Goal: Transaction & Acquisition: Subscribe to service/newsletter

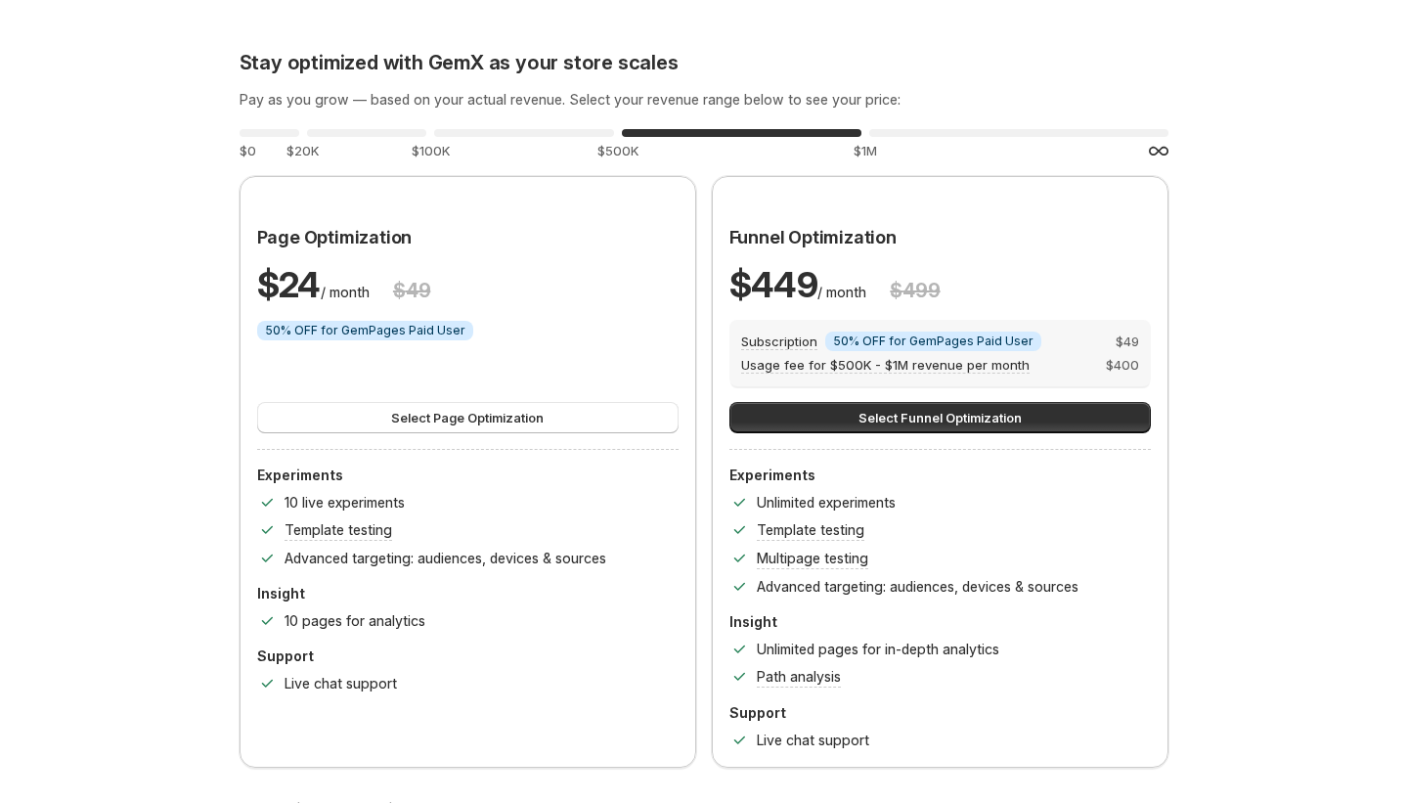
scroll to position [110, 0]
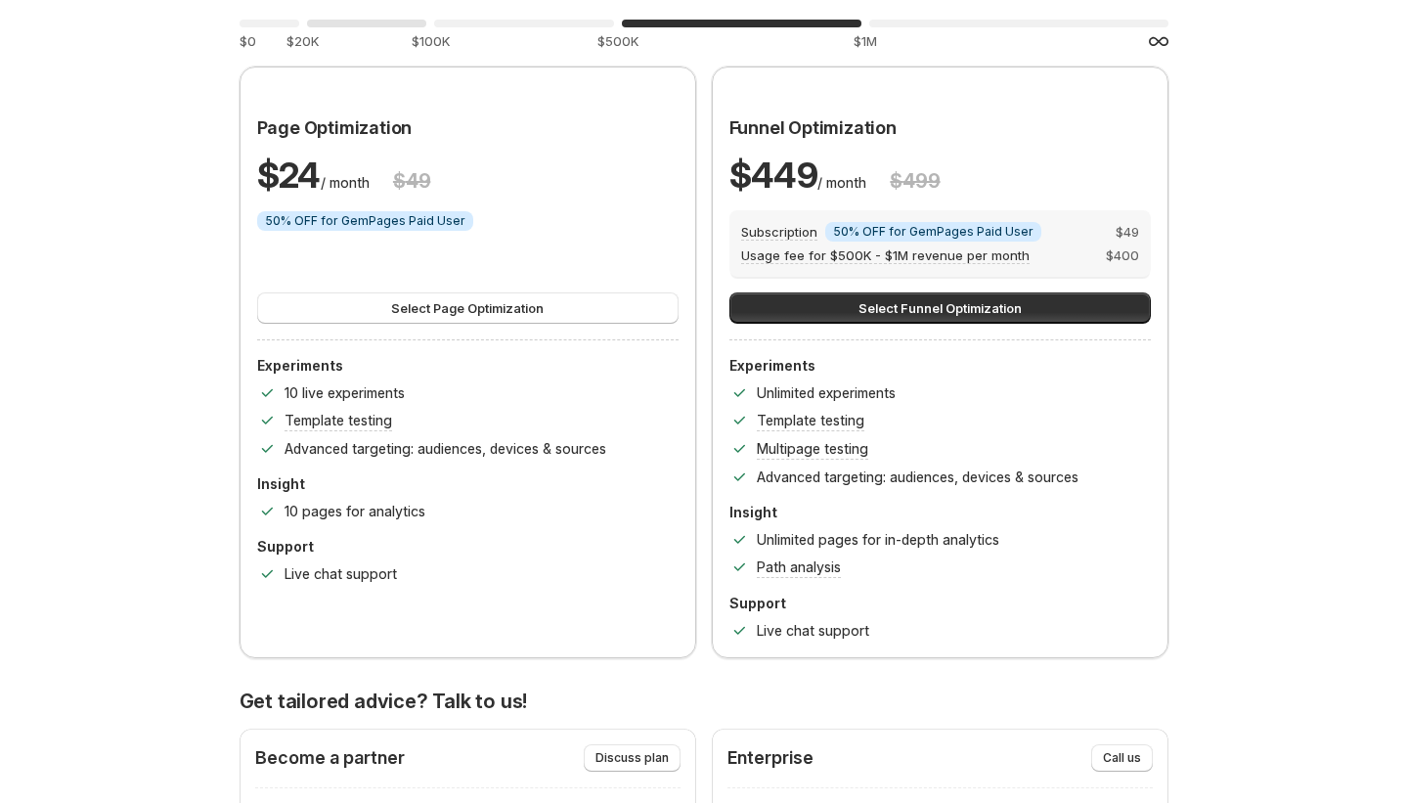
click at [343, 34] on div "0 % $20K" at bounding box center [366, 33] width 119 height 35
click at [481, 25] on div "0 %" at bounding box center [524, 24] width 180 height 8
click at [697, 22] on div "0 %" at bounding box center [742, 24] width 240 height 8
click at [963, 23] on div "0 %" at bounding box center [1018, 24] width 299 height 8
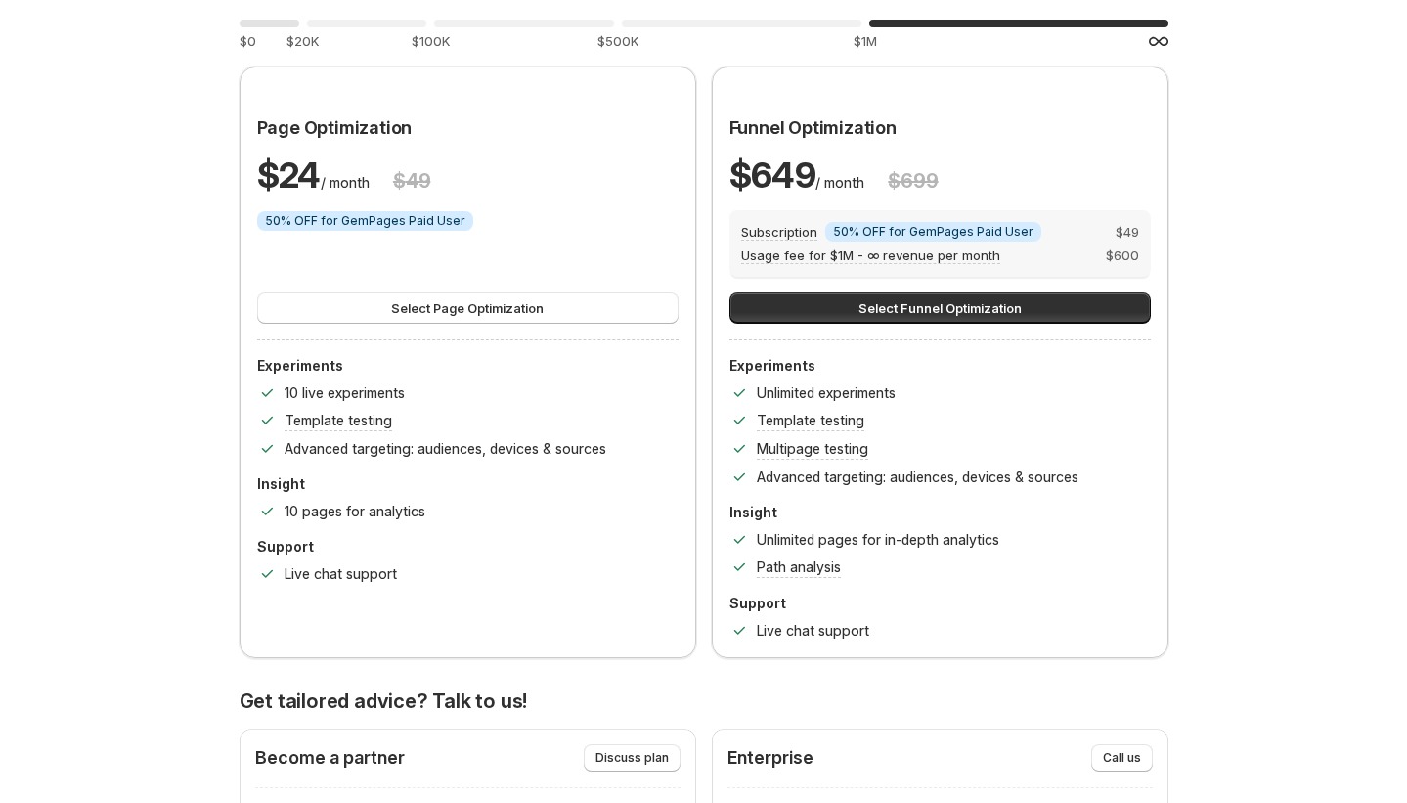
click at [284, 22] on div "0 %" at bounding box center [270, 24] width 60 height 8
click at [356, 22] on div "0 %" at bounding box center [366, 24] width 119 height 8
click at [249, 21] on div "0 %" at bounding box center [270, 24] width 60 height 8
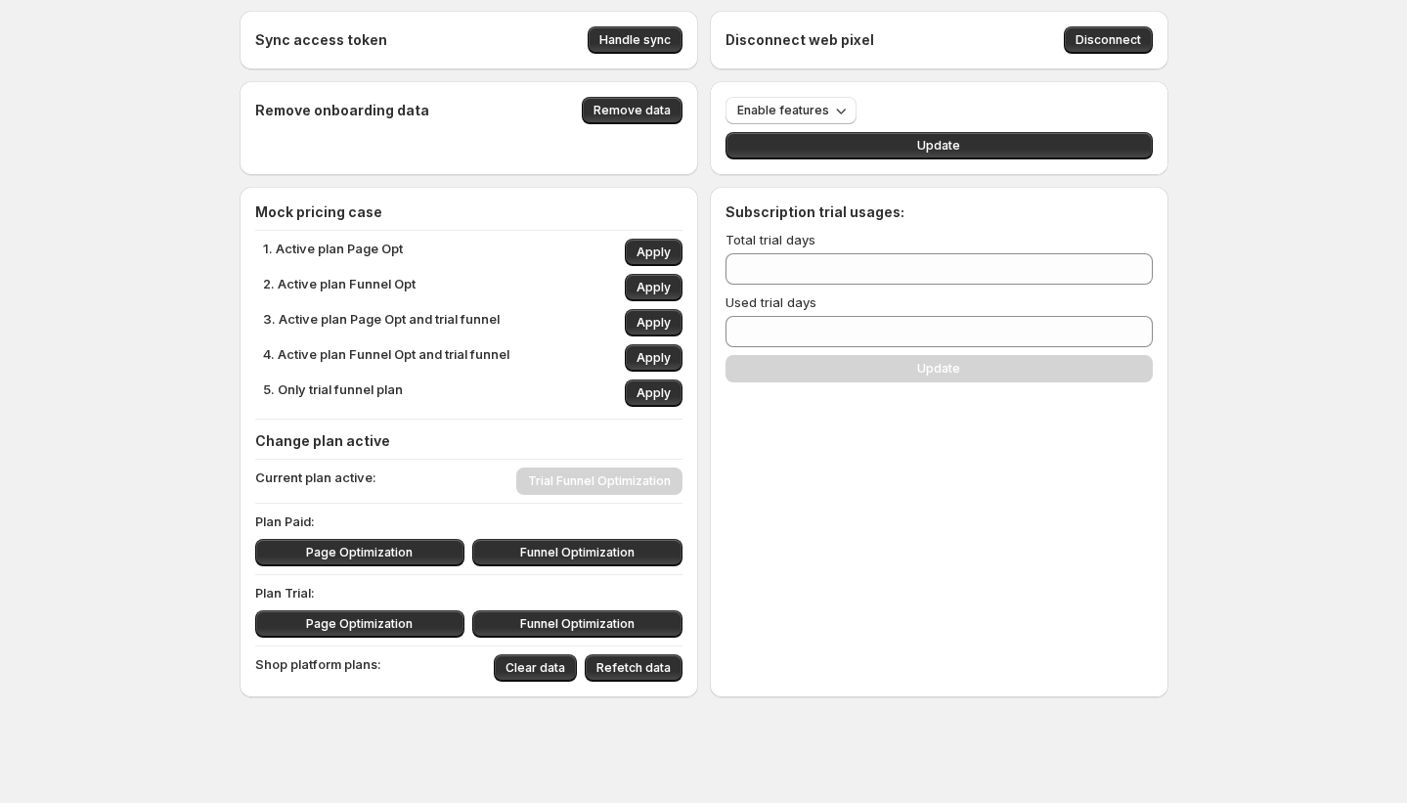
scroll to position [9, 0]
click at [521, 613] on button "Funnel Optimization" at bounding box center [577, 623] width 210 height 27
click at [525, 627] on button "Funnel Optimization" at bounding box center [577, 623] width 210 height 27
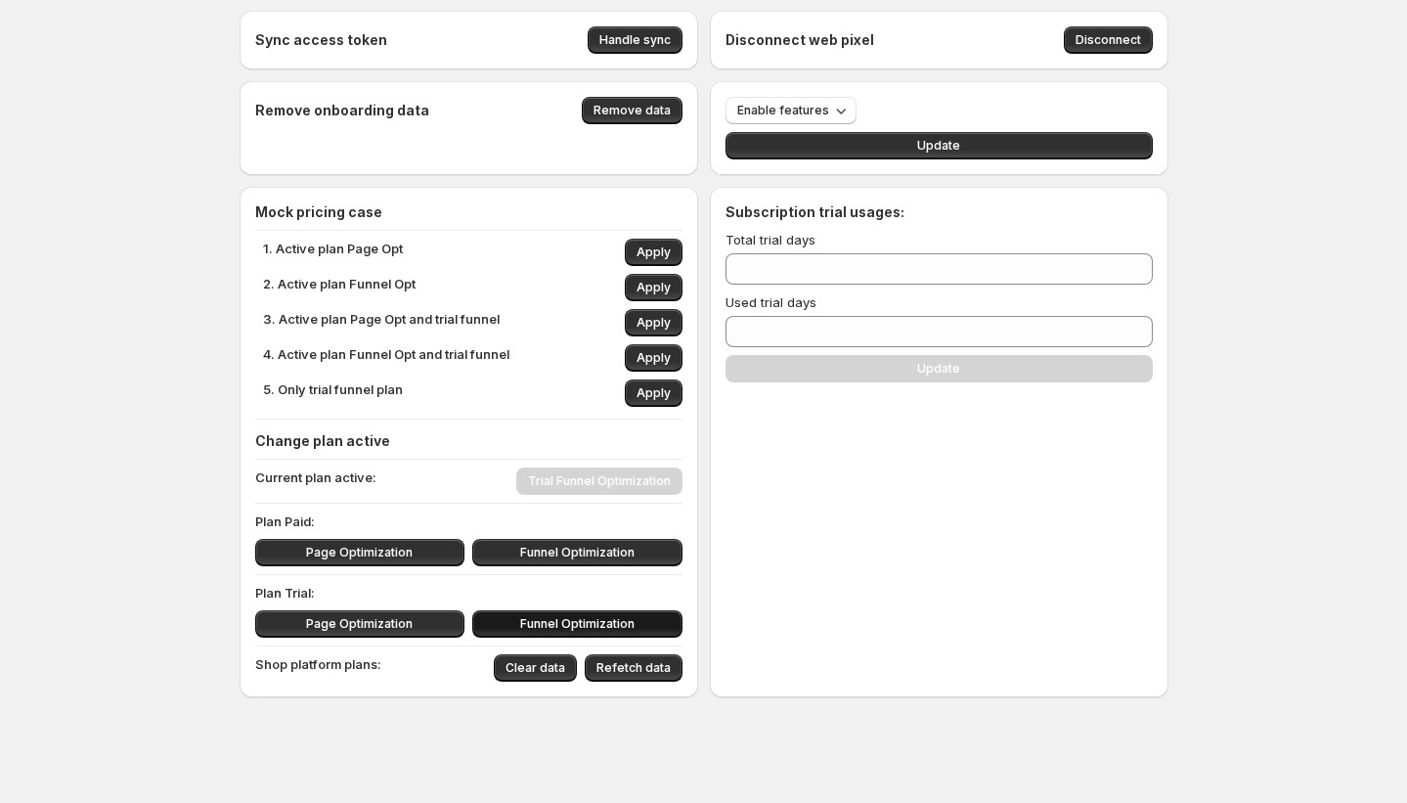
click at [525, 627] on button "Funnel Optimization" at bounding box center [577, 623] width 210 height 27
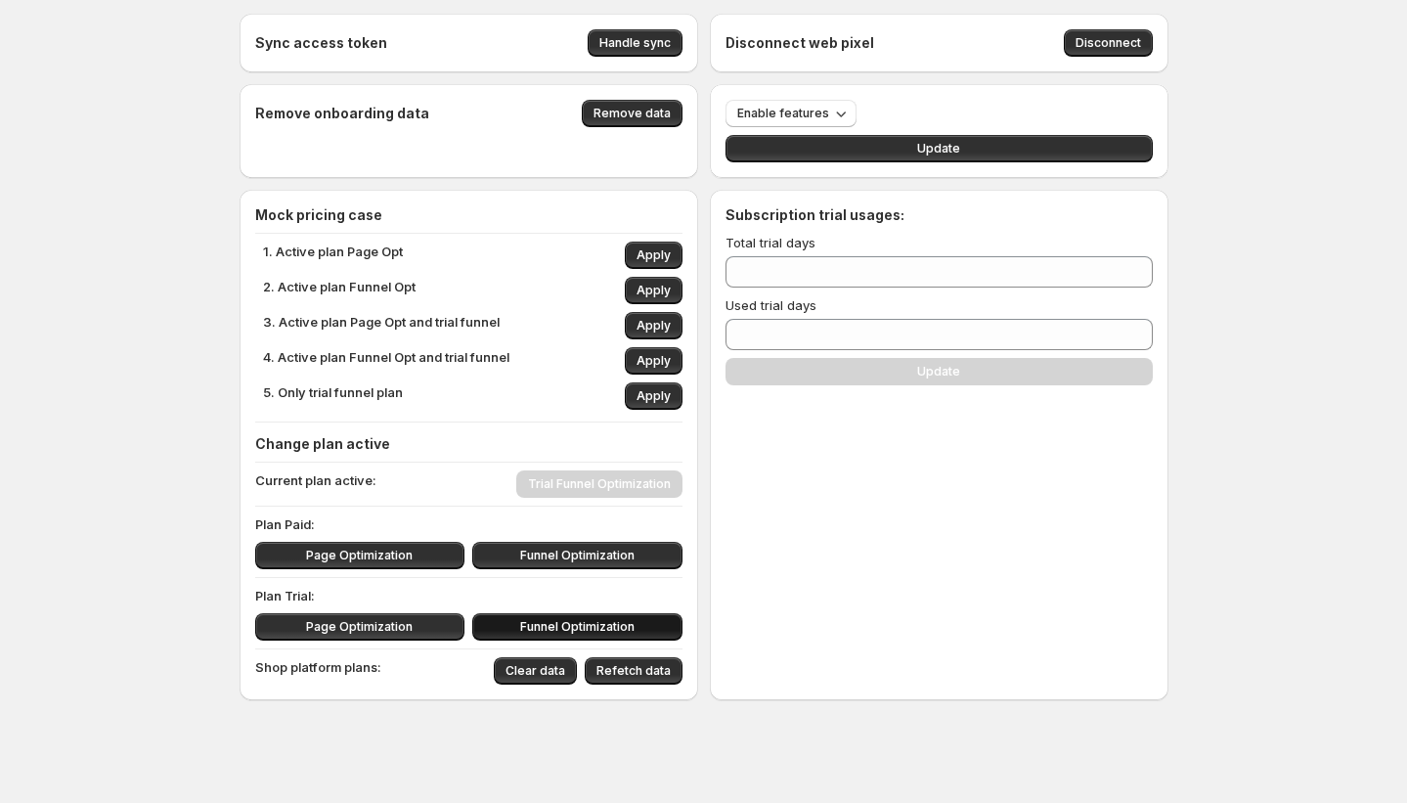
scroll to position [5, 0]
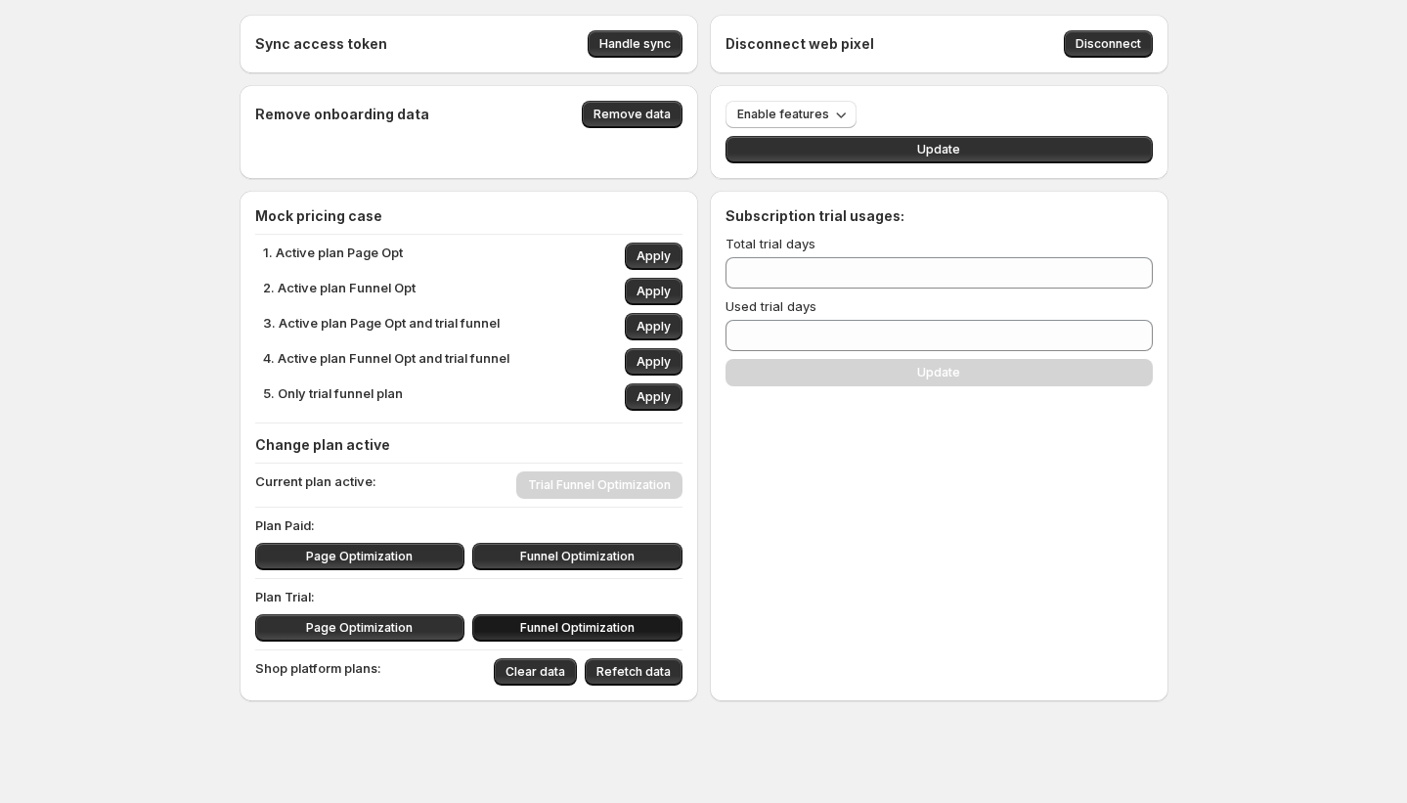
click at [525, 627] on button "Funnel Optimization" at bounding box center [577, 627] width 210 height 27
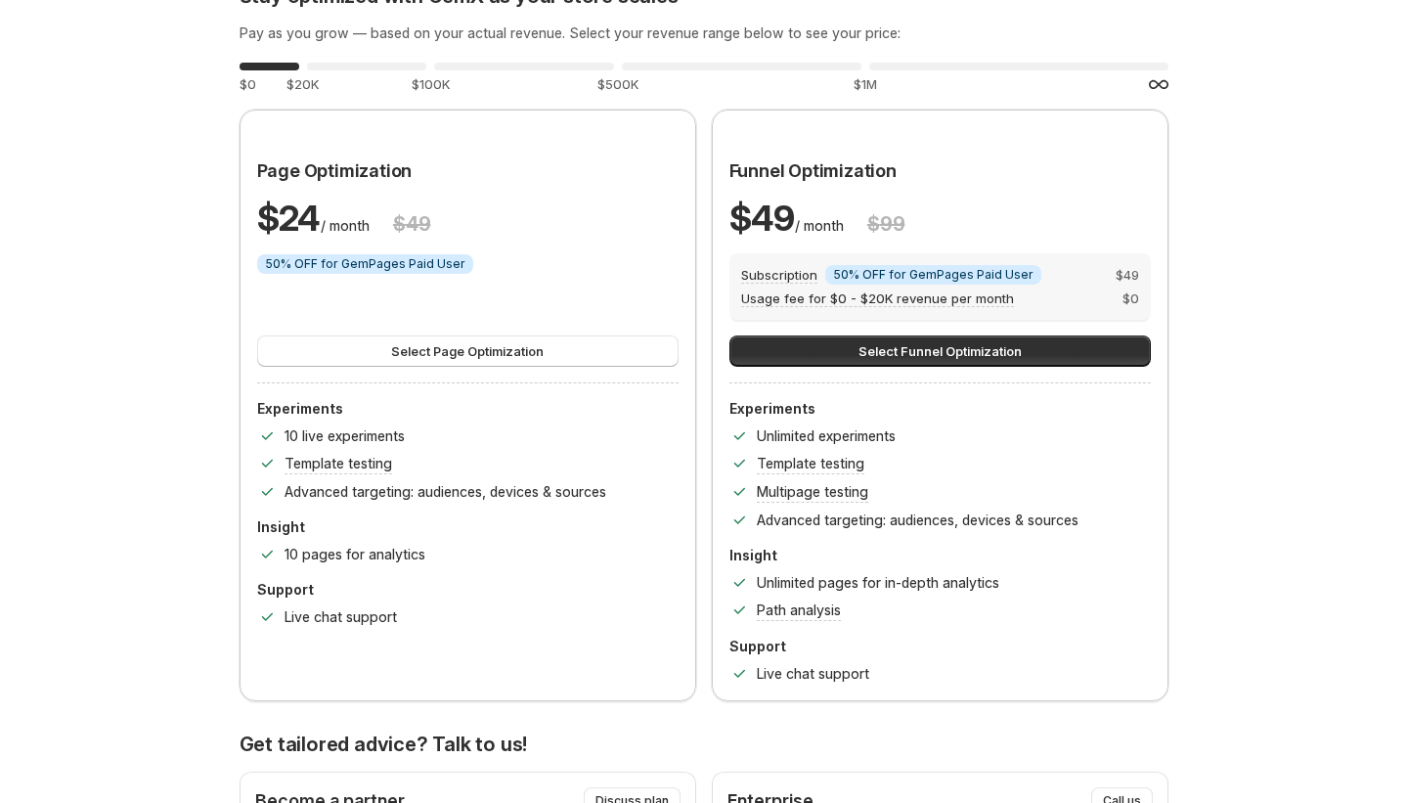
scroll to position [70, 0]
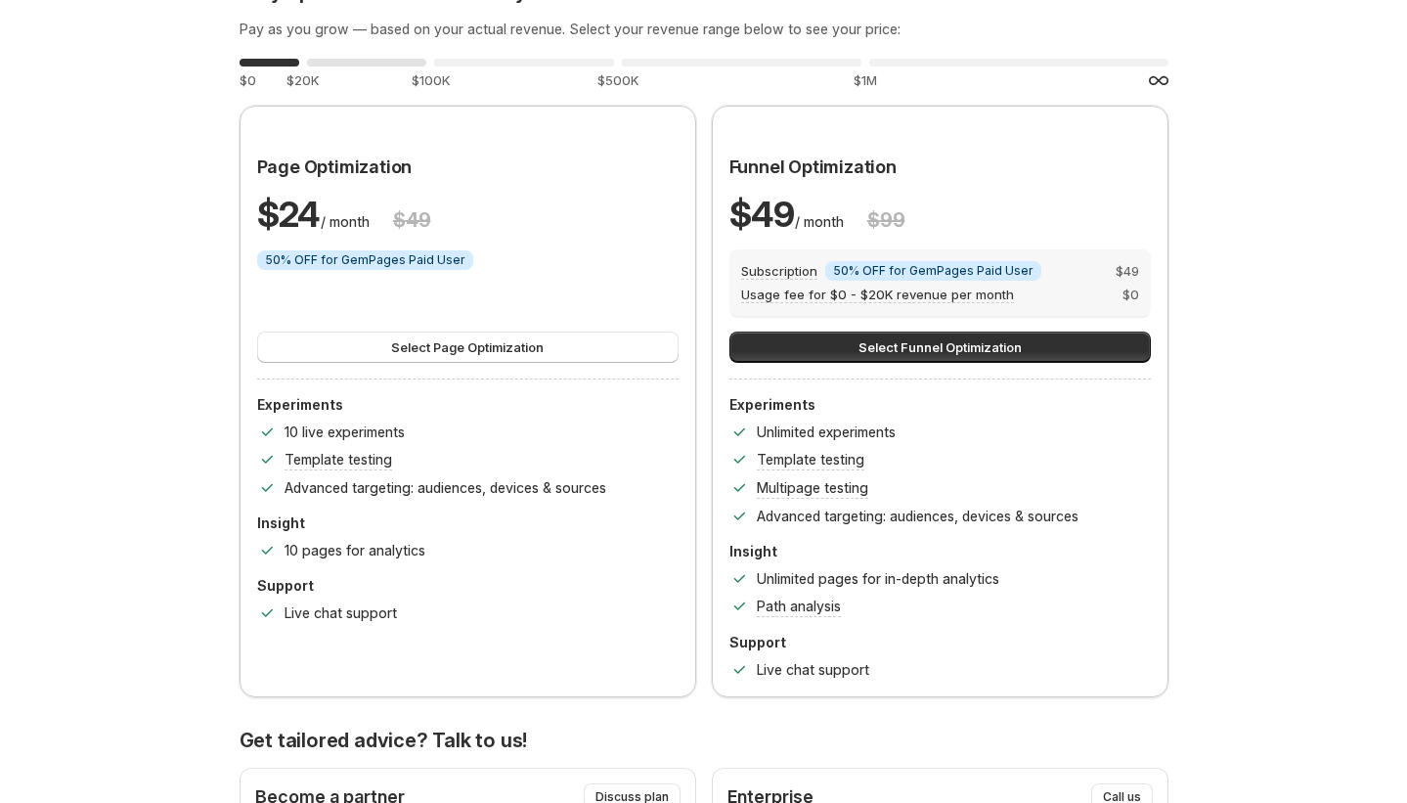
click at [378, 62] on div "0 %" at bounding box center [366, 63] width 119 height 8
click at [500, 63] on div "0 %" at bounding box center [524, 63] width 180 height 8
click at [678, 68] on div "0 % $500K" at bounding box center [742, 72] width 240 height 35
click at [521, 62] on div "0 %" at bounding box center [524, 63] width 180 height 8
click at [350, 60] on div "0 %" at bounding box center [366, 63] width 119 height 8
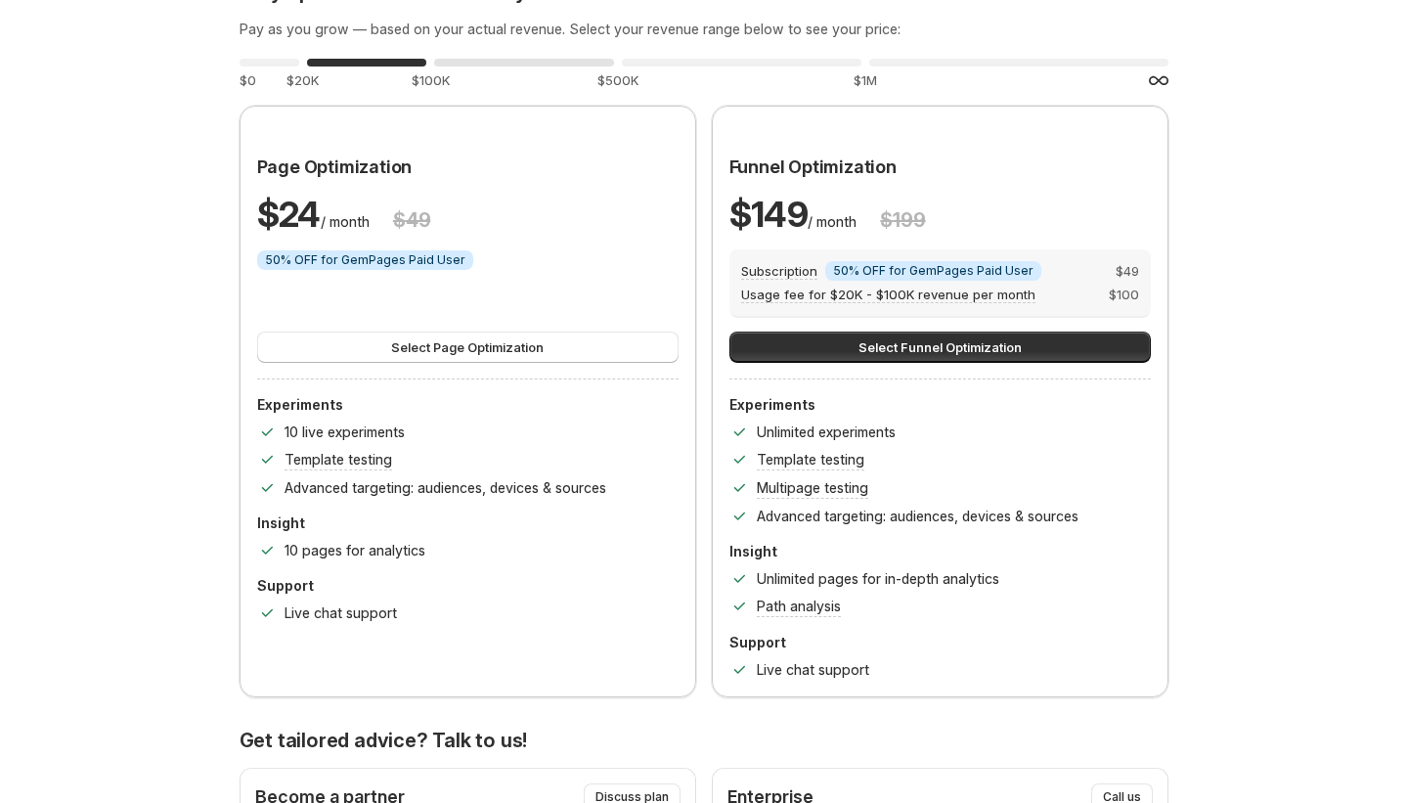
drag, startPoint x: 582, startPoint y: 64, endPoint x: 596, endPoint y: 66, distance: 15.0
click at [583, 64] on div "0 %" at bounding box center [524, 63] width 180 height 8
click at [758, 83] on div "0 % $500K" at bounding box center [742, 72] width 240 height 35
click at [957, 66] on div "0 % $1M" at bounding box center [1018, 72] width 299 height 35
click at [467, 65] on div "0 %" at bounding box center [524, 63] width 180 height 8
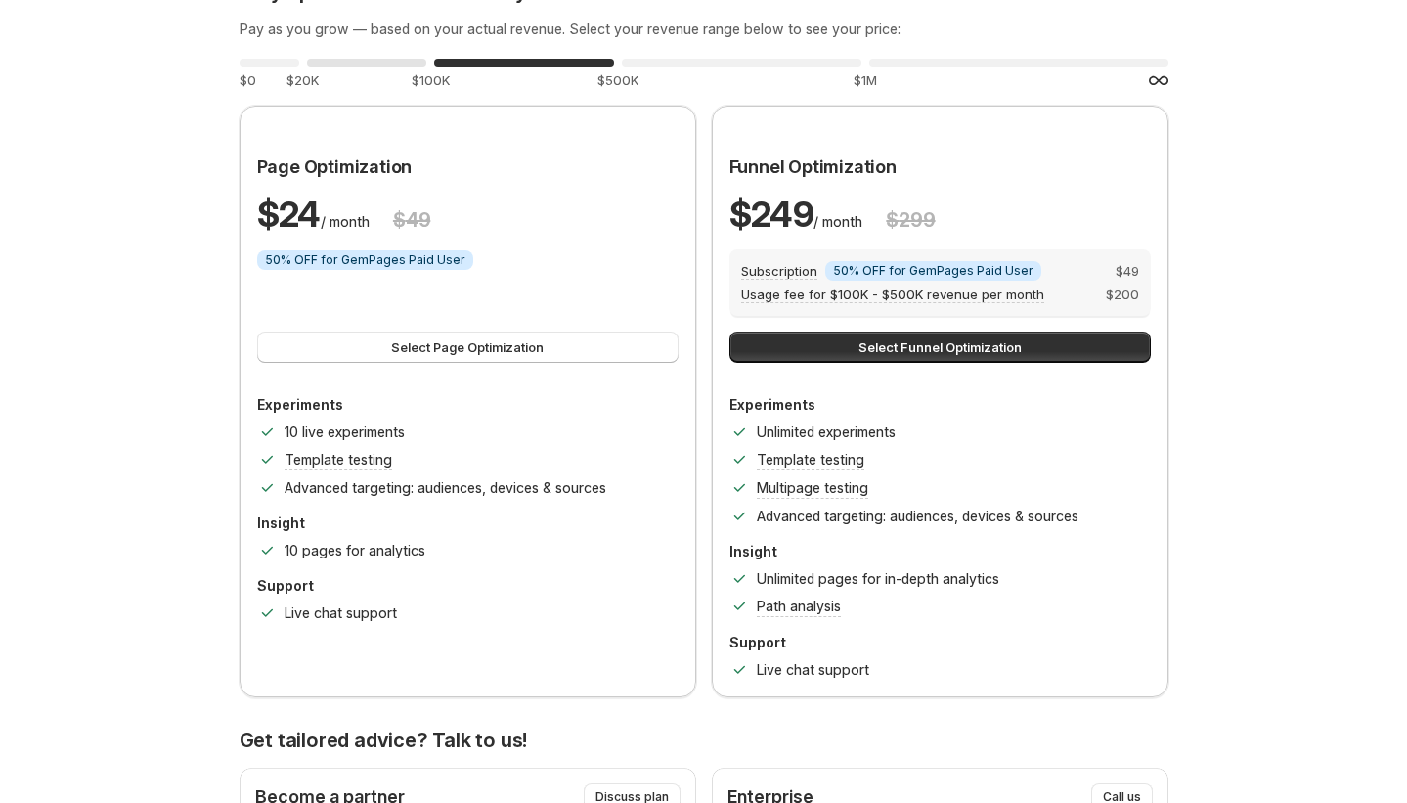
click at [339, 71] on div "0 % $20K" at bounding box center [366, 72] width 119 height 35
click at [799, 90] on div "Stay optimized with GemX as your store scales Pay as you grow — based on your a…" at bounding box center [704, 338] width 929 height 717
click at [802, 66] on div "0 % $500K" at bounding box center [742, 72] width 240 height 35
click at [888, 66] on div "0 % $1M" at bounding box center [1018, 72] width 299 height 35
click at [685, 101] on div "Stay optimized with GemX as your store scales Pay as you grow — based on your a…" at bounding box center [704, 338] width 929 height 717
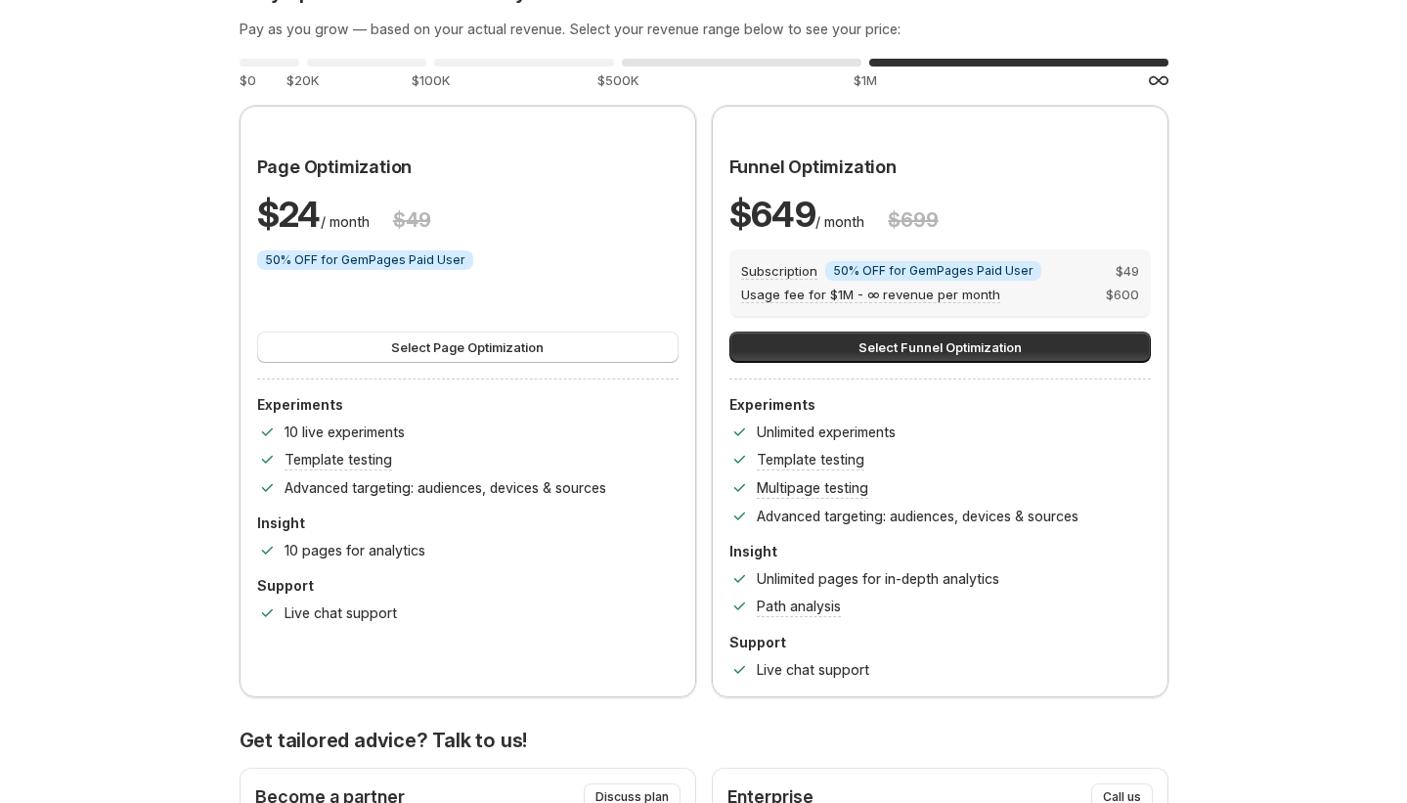
click at [691, 75] on div "0 % $500K" at bounding box center [742, 72] width 240 height 35
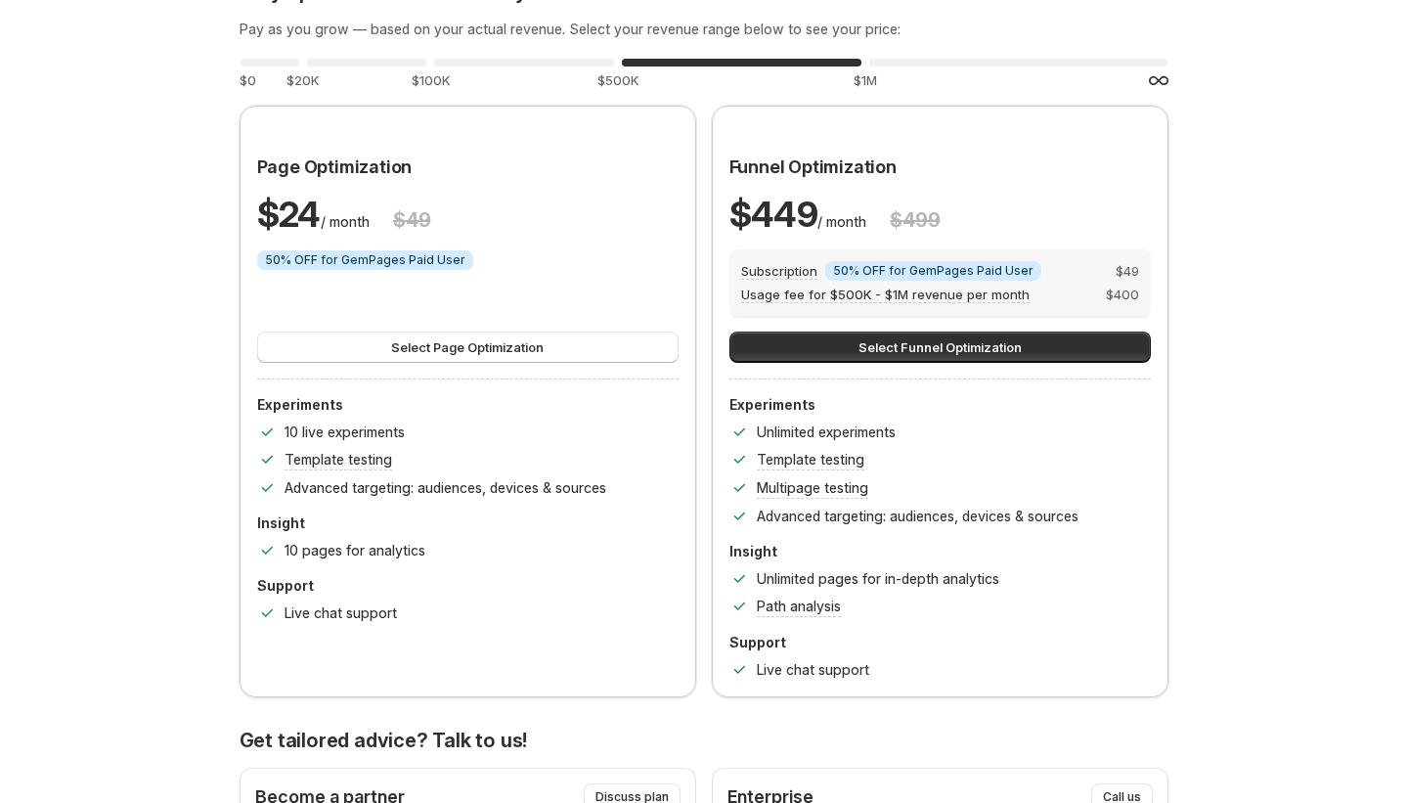
click at [691, 75] on div "100 % $500K" at bounding box center [742, 72] width 240 height 35
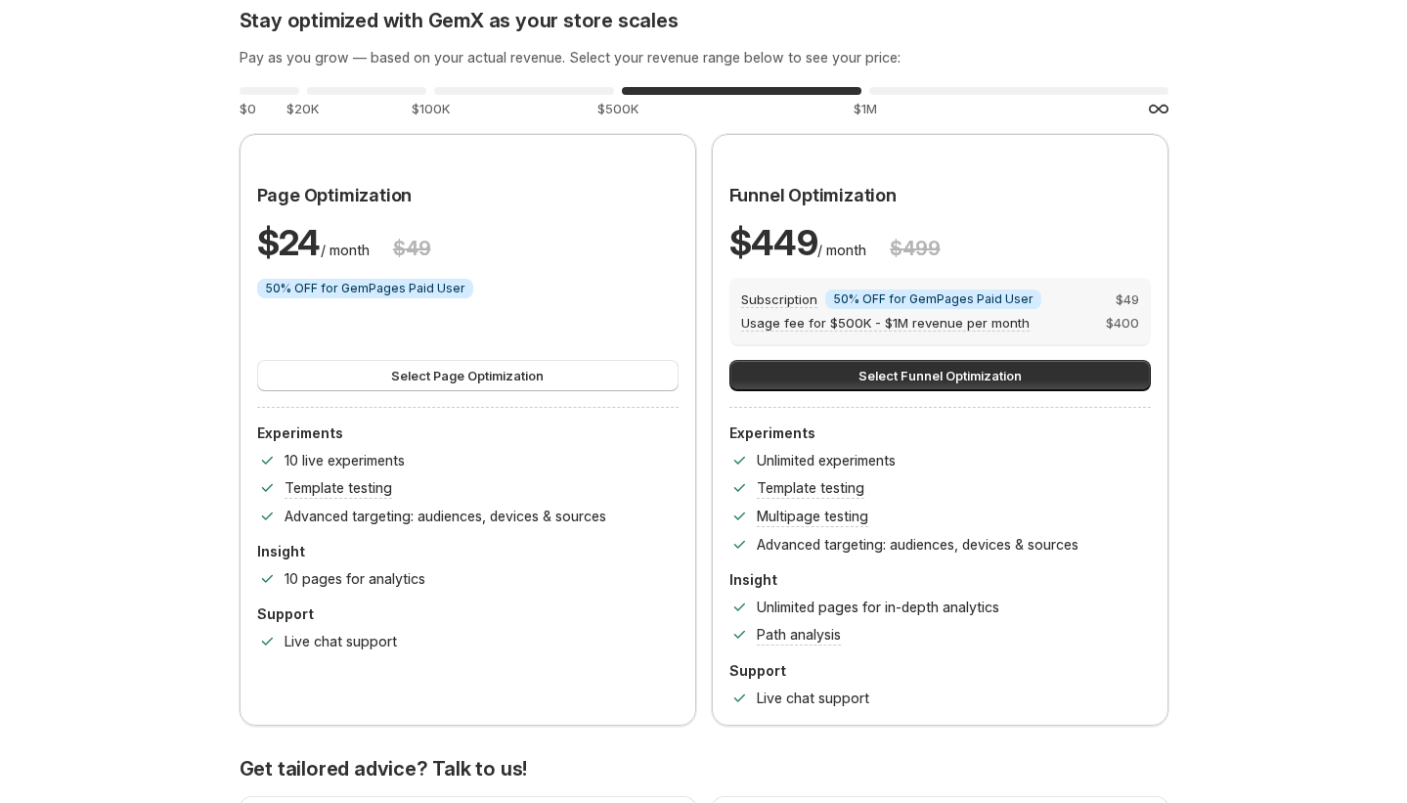
scroll to position [0, 0]
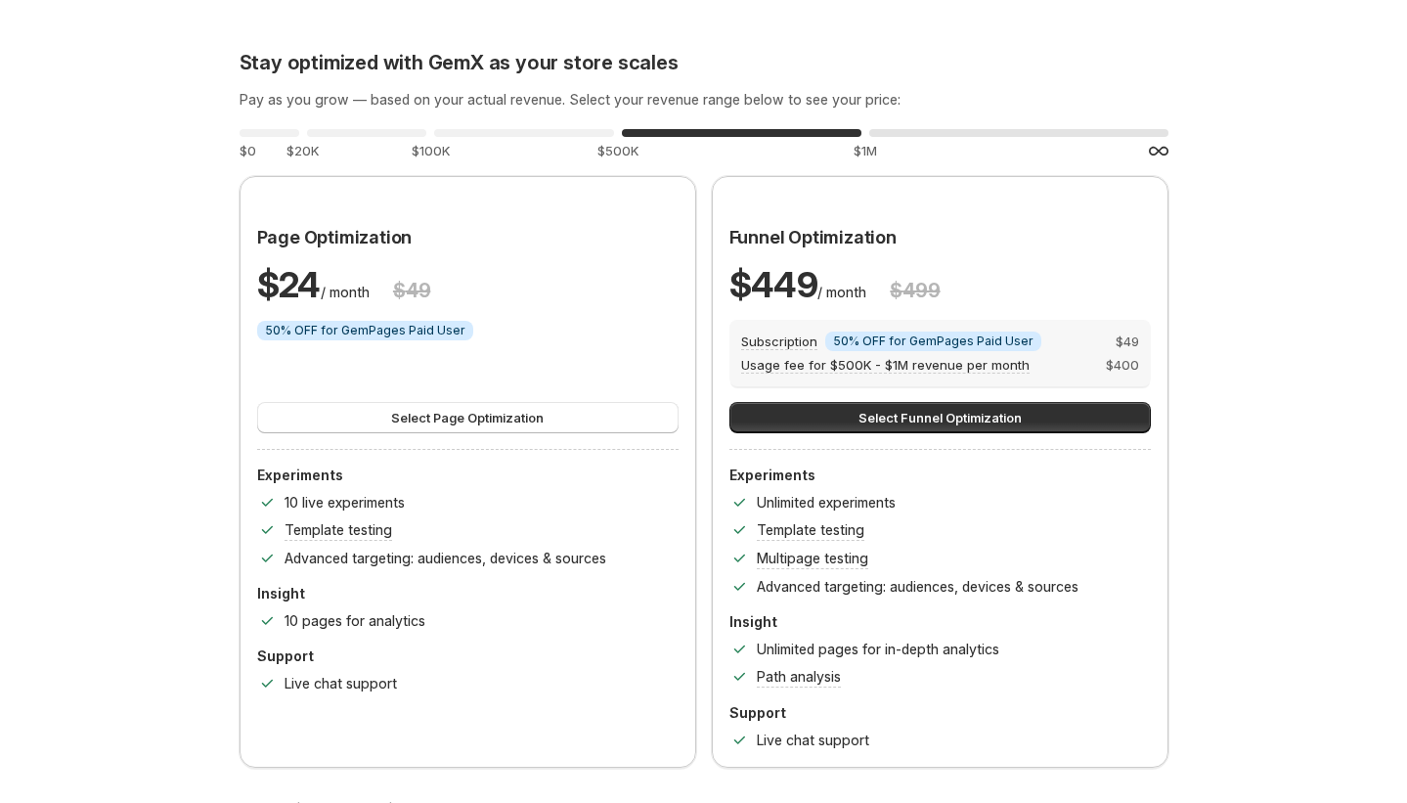
click at [970, 132] on div "0 %" at bounding box center [1018, 133] width 299 height 8
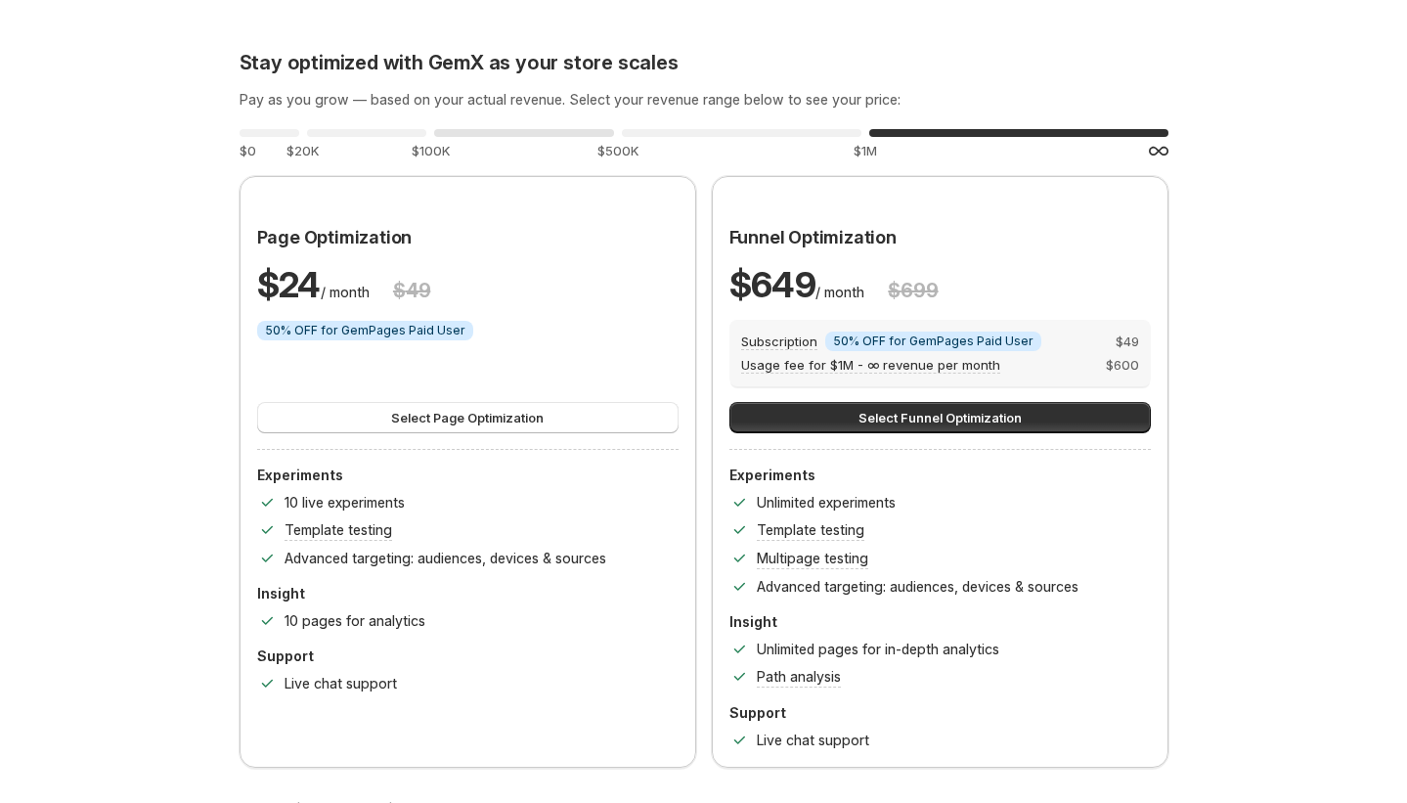
click at [501, 132] on div "0 %" at bounding box center [524, 133] width 180 height 8
click at [349, 131] on div "0 %" at bounding box center [366, 133] width 119 height 8
click at [279, 132] on div "0 %" at bounding box center [270, 133] width 60 height 8
click at [770, 132] on div "0 % $500K" at bounding box center [742, 142] width 240 height 35
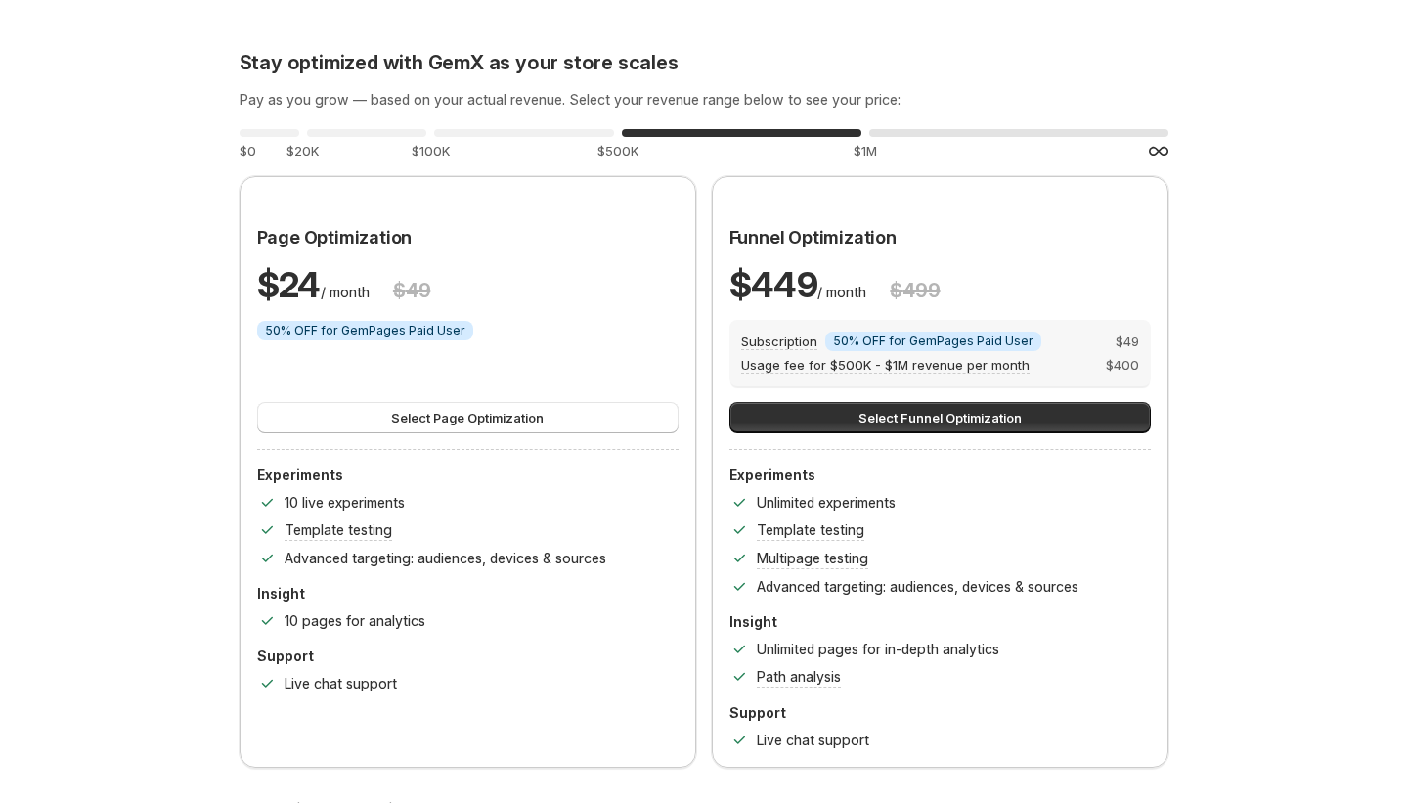
click at [963, 154] on div "0 % $1M" at bounding box center [1018, 142] width 299 height 35
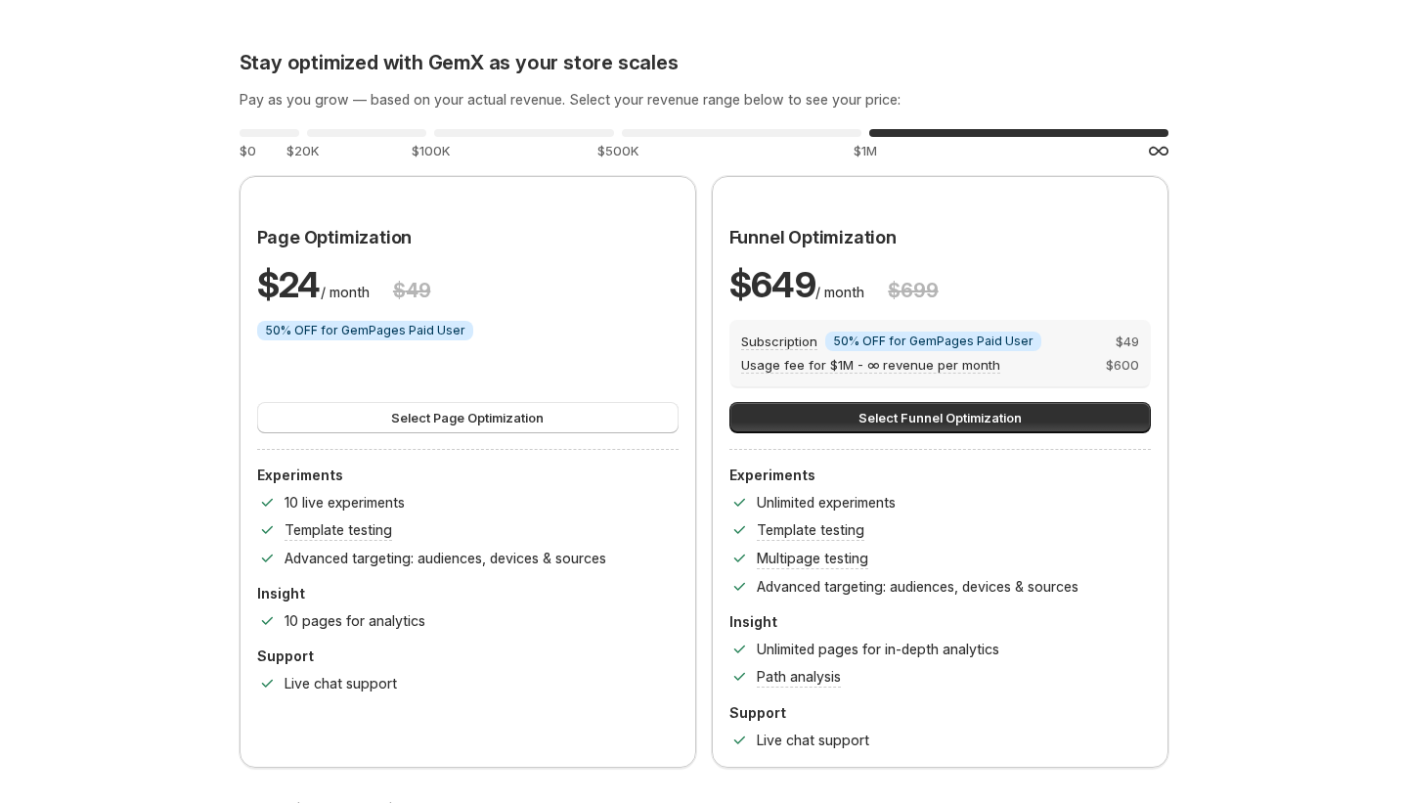
click at [773, 123] on div "Stay optimized with GemX as your store scales Pay as you grow — based on your a…" at bounding box center [704, 409] width 929 height 717
click at [659, 138] on div "0 % $500K" at bounding box center [742, 142] width 240 height 35
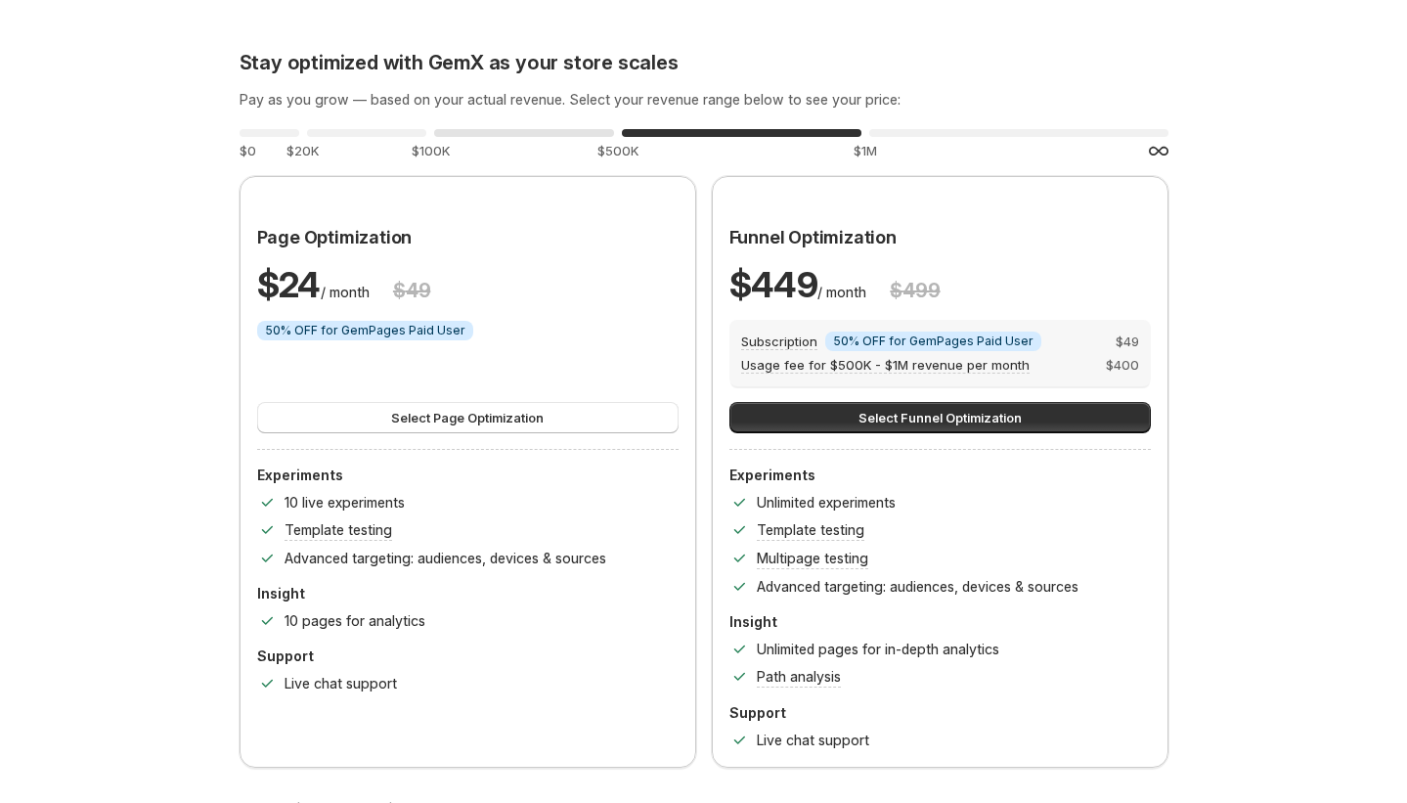
click at [497, 125] on div "0 % $100K" at bounding box center [524, 142] width 180 height 35
click at [386, 134] on div "0 %" at bounding box center [366, 133] width 119 height 8
click at [291, 132] on div "0 %" at bounding box center [270, 133] width 60 height 8
drag, startPoint x: 568, startPoint y: 139, endPoint x: 621, endPoint y: 148, distance: 53.5
click at [569, 140] on div "0 % $100K" at bounding box center [524, 142] width 180 height 35
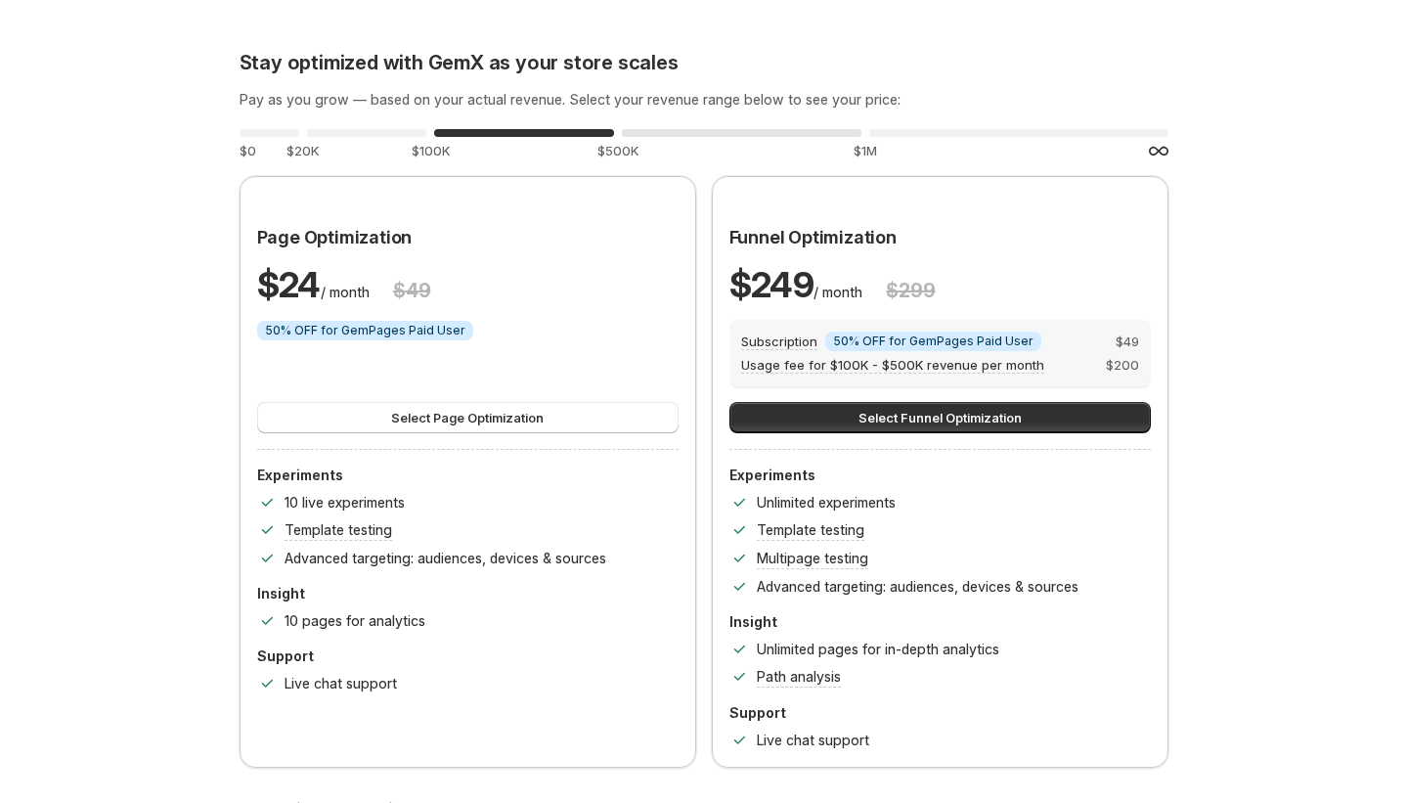
click at [759, 144] on div "0 % $500K" at bounding box center [742, 142] width 240 height 35
click at [901, 154] on div "0 % $1M" at bounding box center [1018, 142] width 299 height 35
click at [433, 178] on div at bounding box center [468, 193] width 453 height 31
click at [390, 154] on div "0 % $20K" at bounding box center [366, 142] width 119 height 35
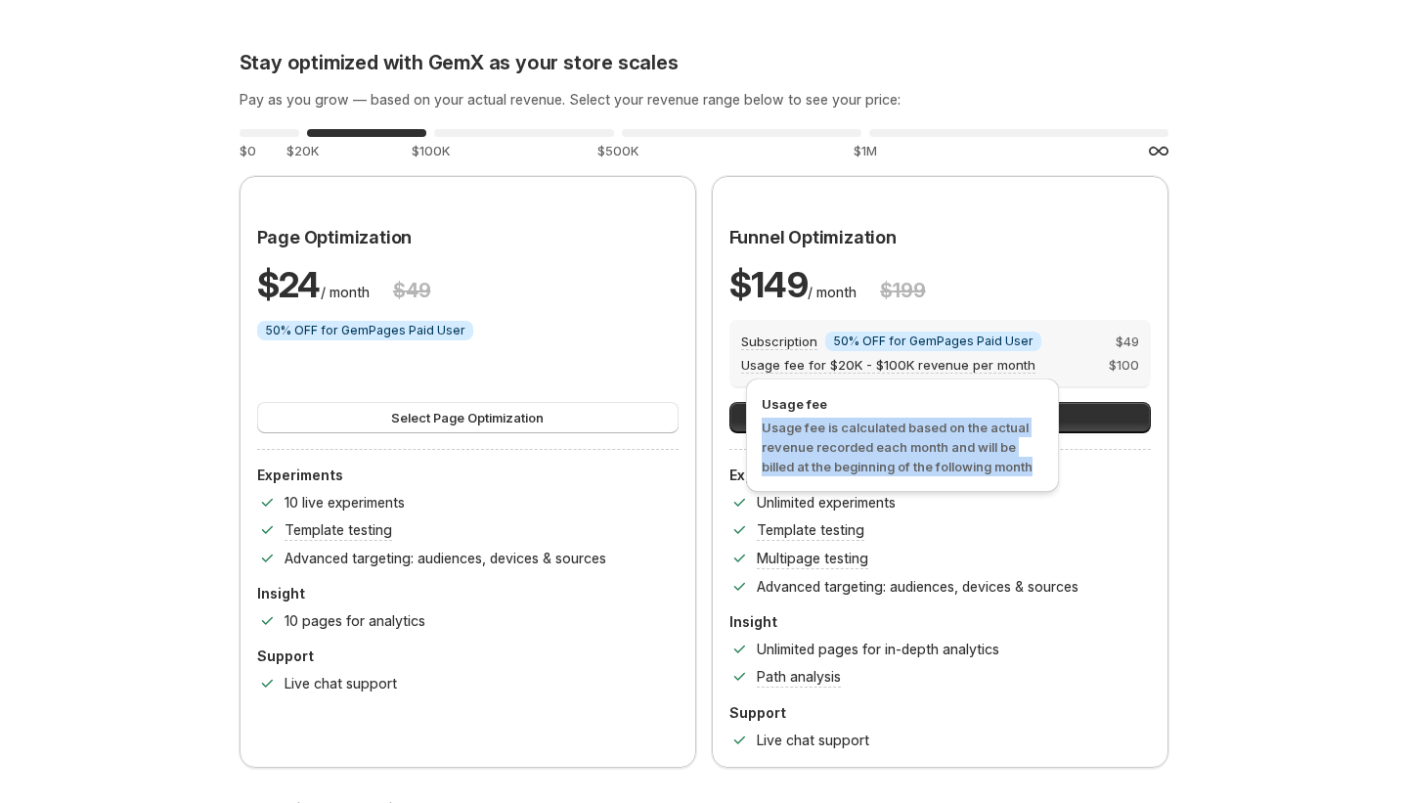
drag, startPoint x: 764, startPoint y: 417, endPoint x: 1054, endPoint y: 473, distance: 295.7
click at [1054, 473] on div "Usage fee Usage fee is calculated based on the actual revenue recorded each mon…" at bounding box center [902, 434] width 313 height 113
copy span "Usage fee is calculated based on the actual revenue recorded each month and wil…"
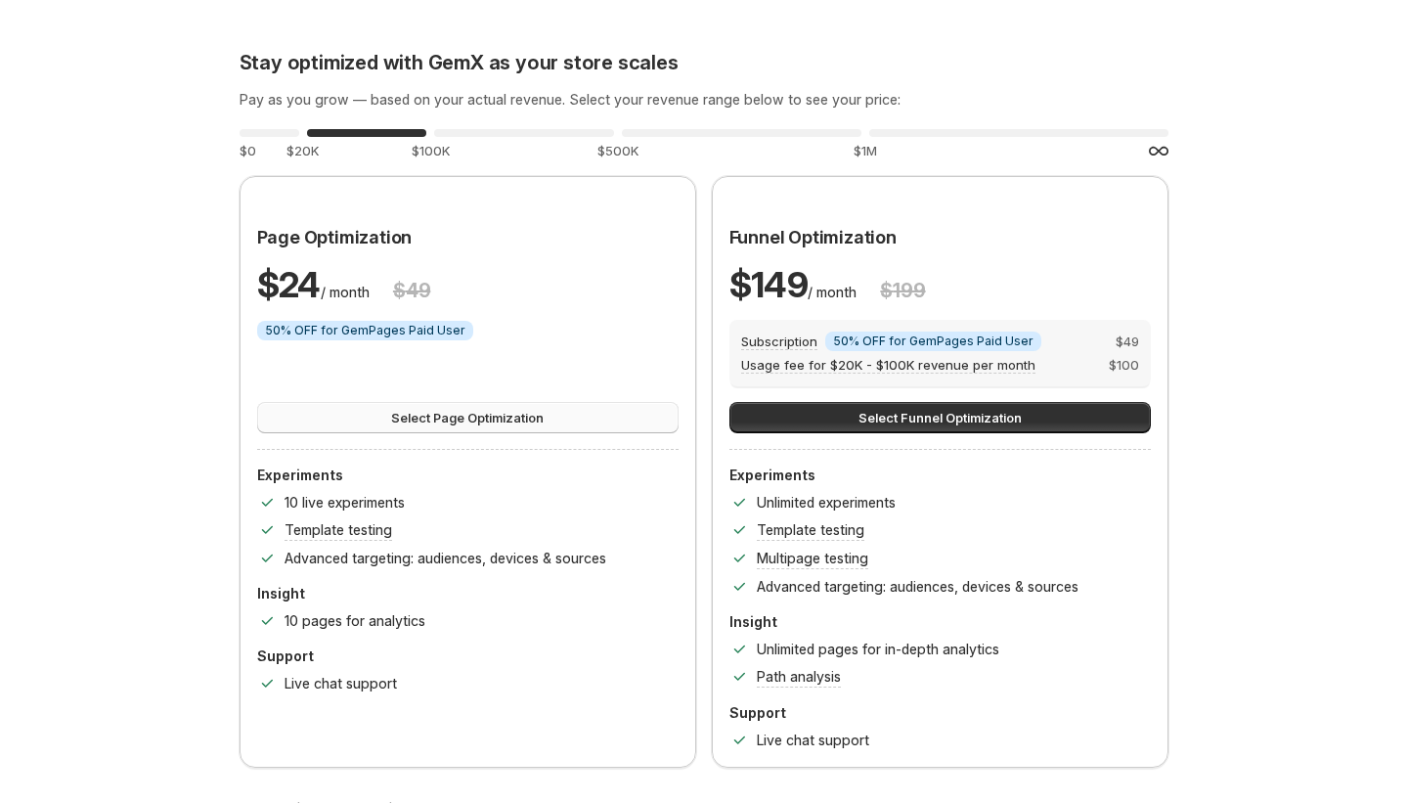
click at [326, 423] on button "Select Page Optimization" at bounding box center [467, 417] width 421 height 31
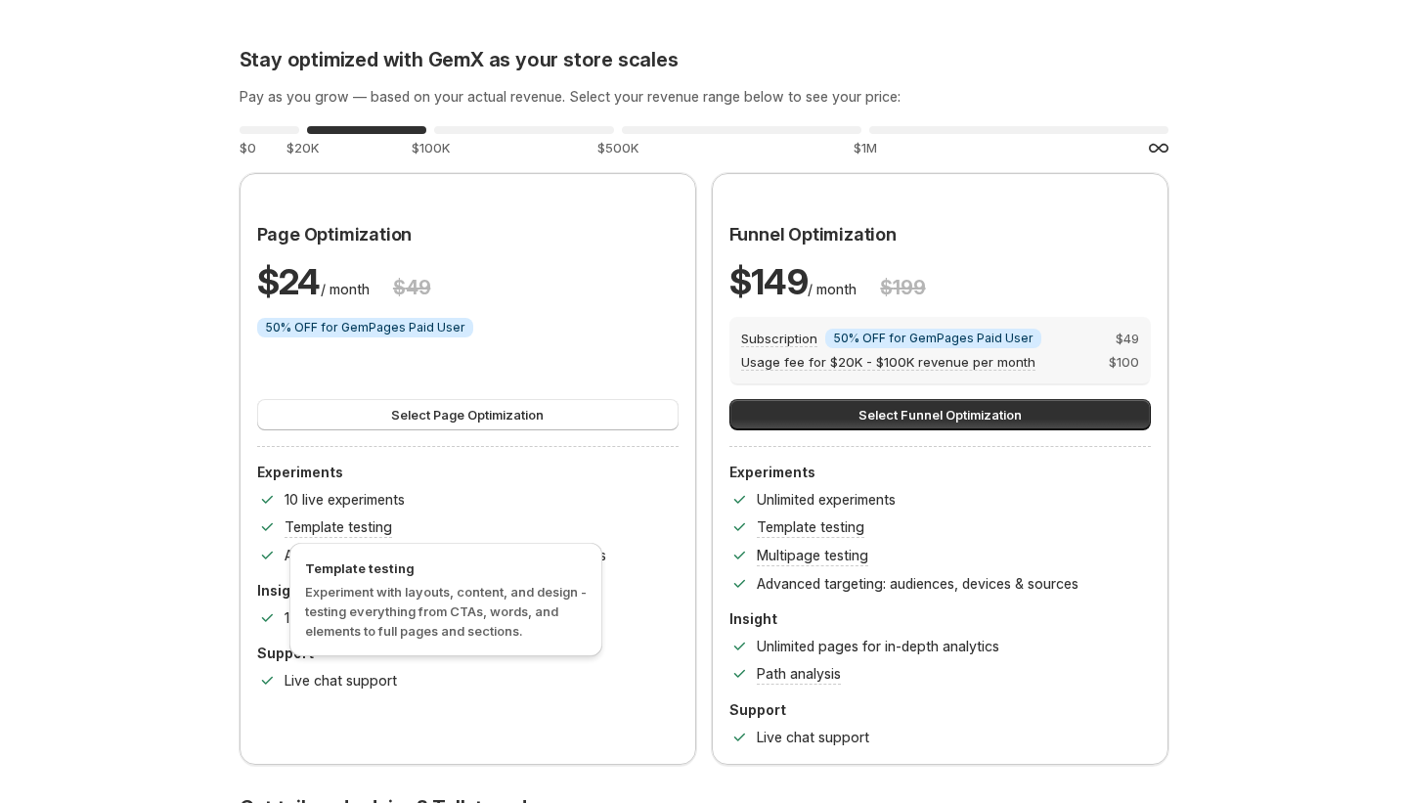
scroll to position [4, 0]
